Goal: Transaction & Acquisition: Book appointment/travel/reservation

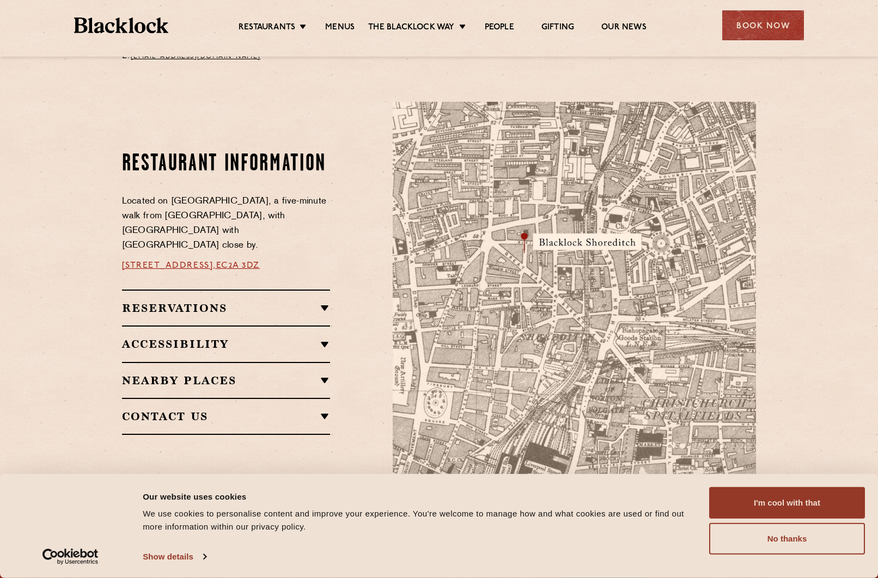
scroll to position [536, 0]
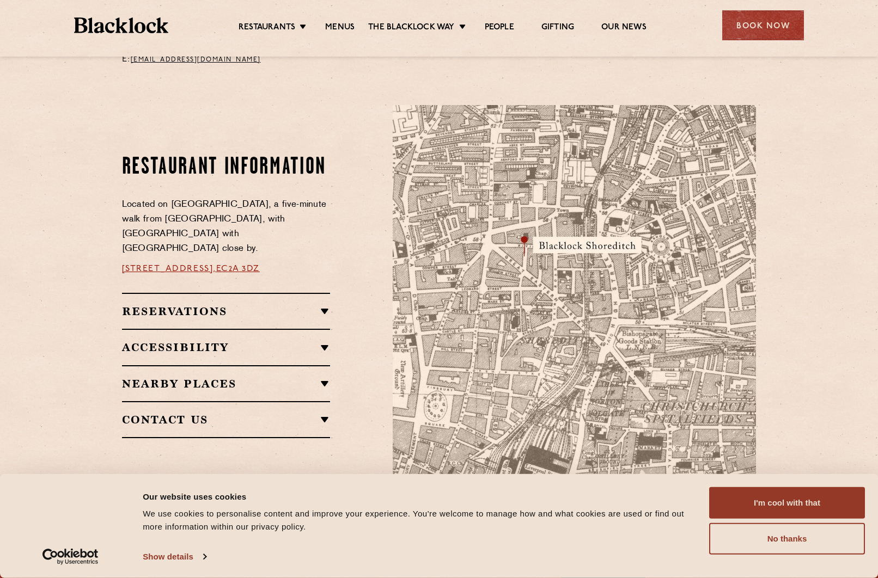
click at [197, 307] on h2 "Reservations" at bounding box center [226, 311] width 209 height 13
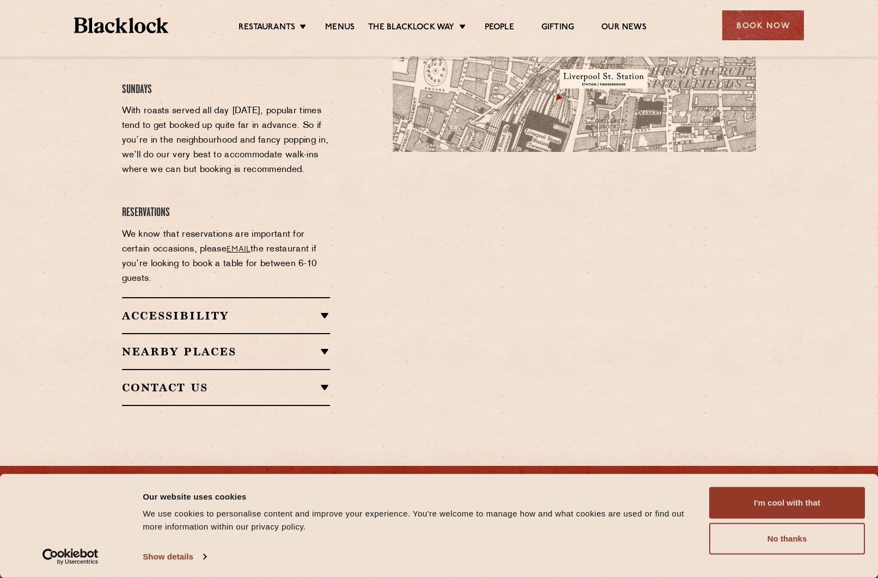
scroll to position [877, 0]
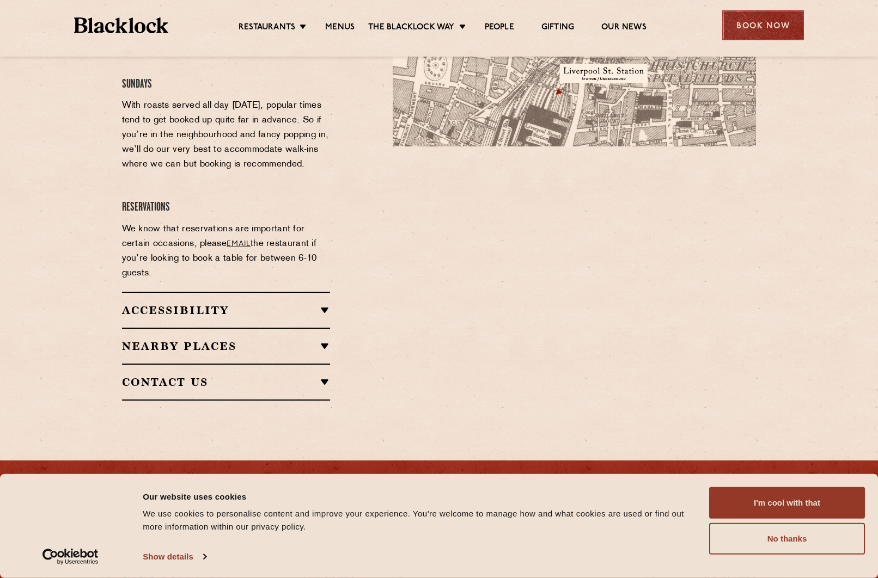
click at [749, 25] on div "Book Now" at bounding box center [763, 25] width 82 height 30
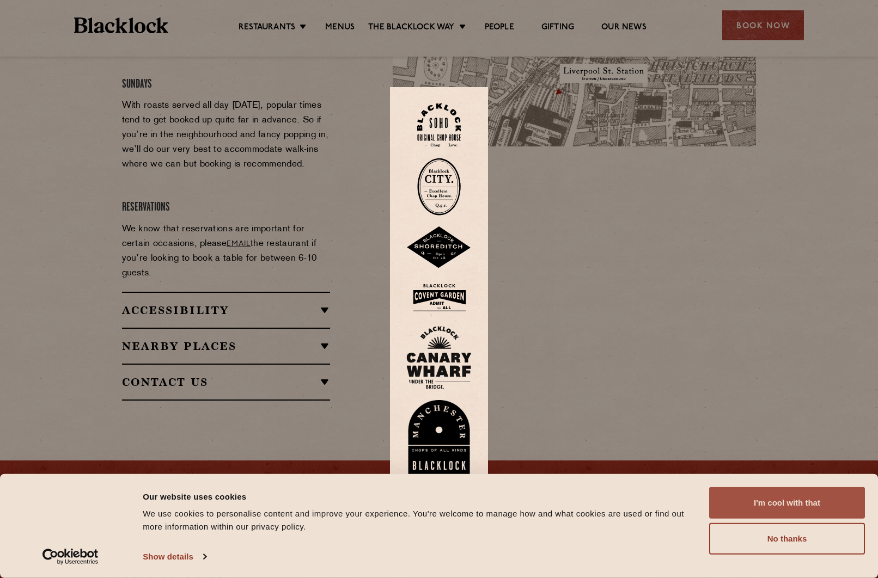
click at [775, 501] on button "I'm cool with that" at bounding box center [787, 503] width 156 height 32
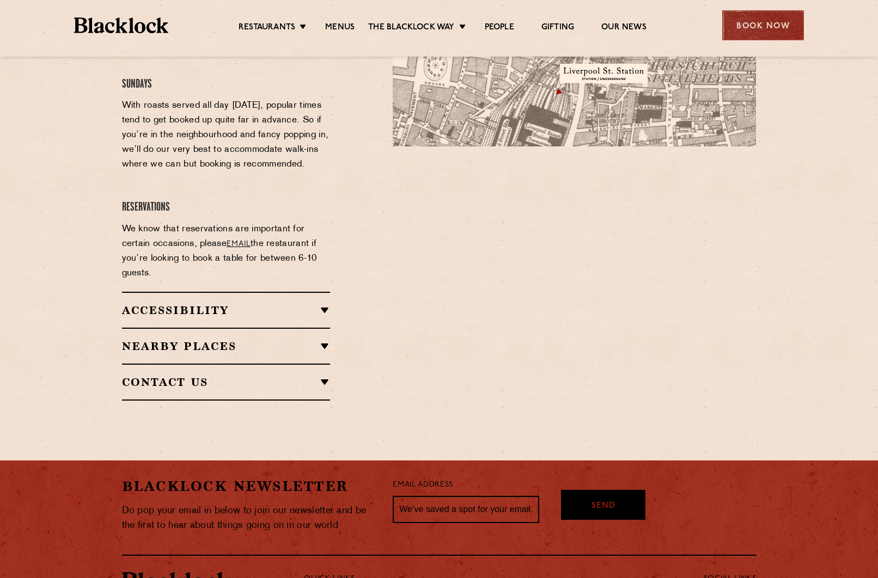
click at [759, 24] on div "Book Now" at bounding box center [763, 25] width 82 height 30
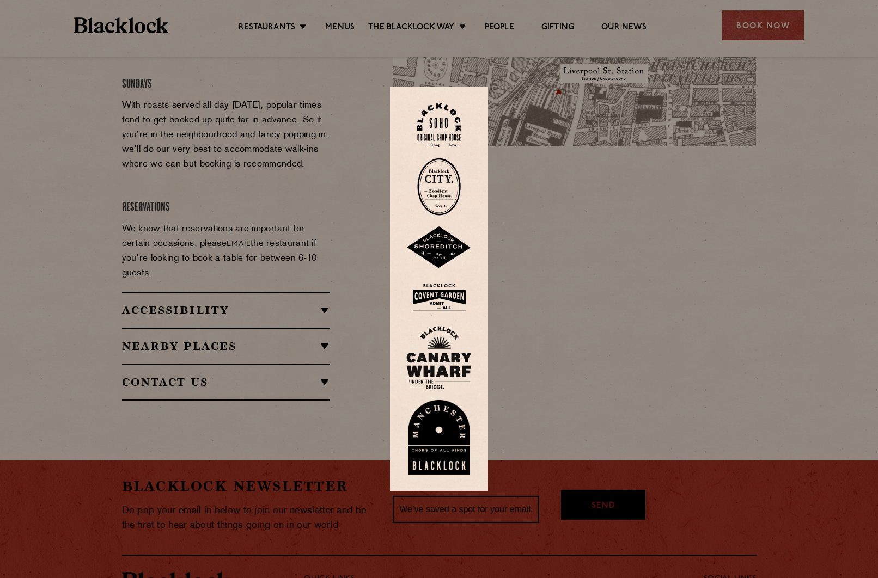
click at [437, 247] on img at bounding box center [438, 247] width 65 height 42
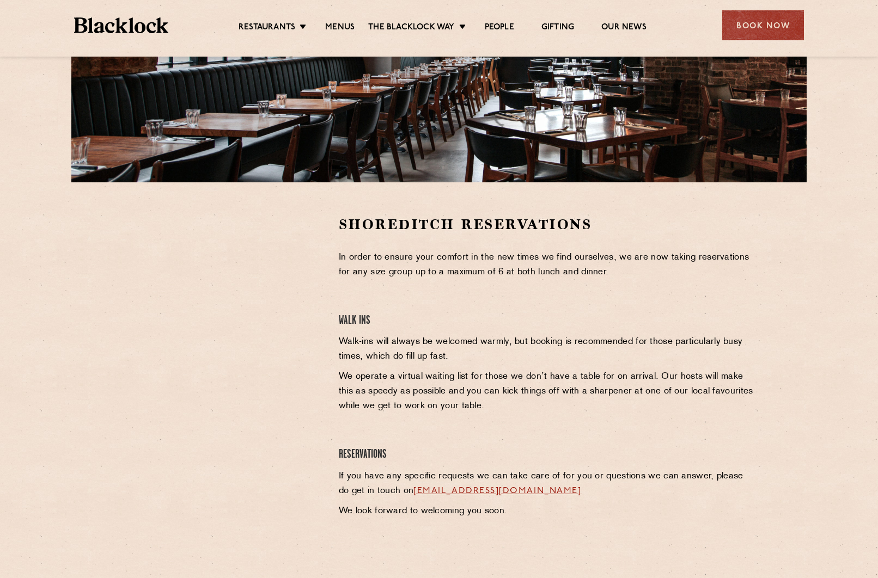
scroll to position [213, 0]
